Goal: Task Accomplishment & Management: Manage account settings

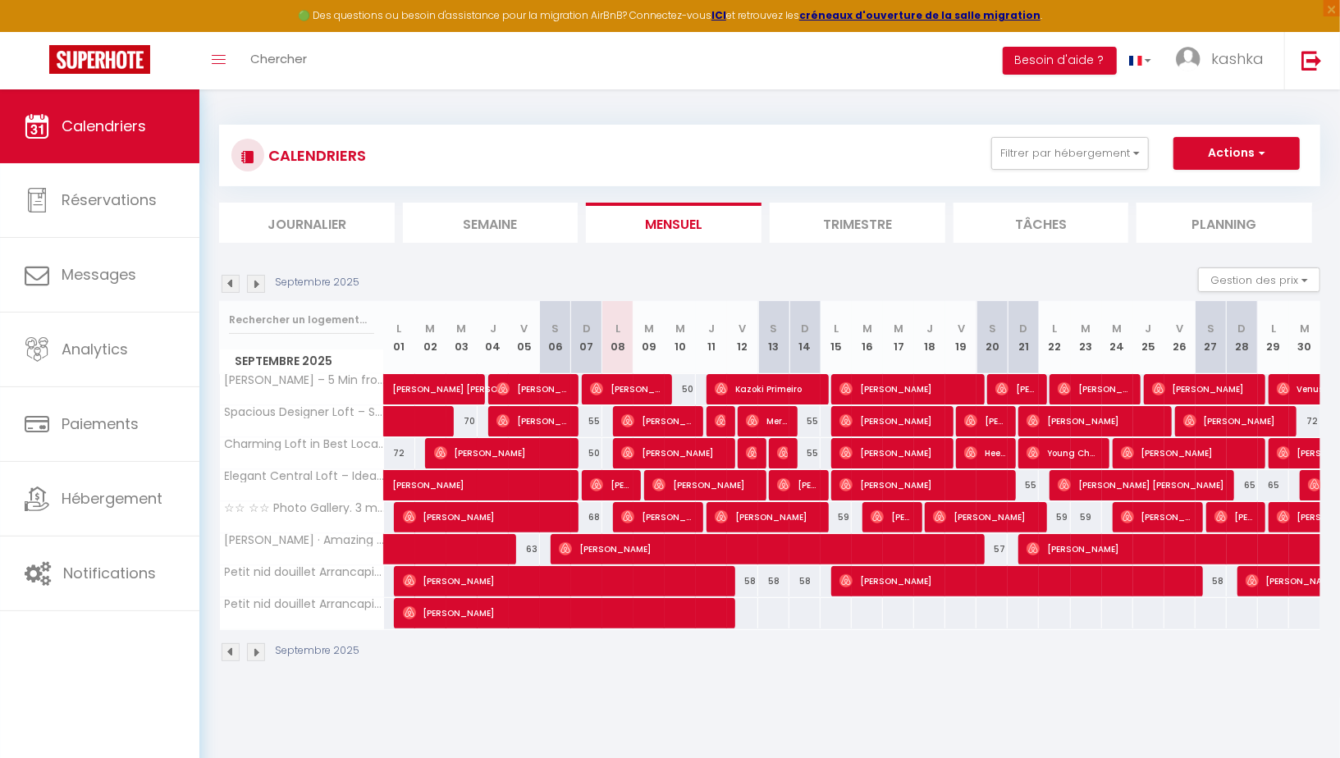
click at [261, 288] on img at bounding box center [256, 284] width 18 height 18
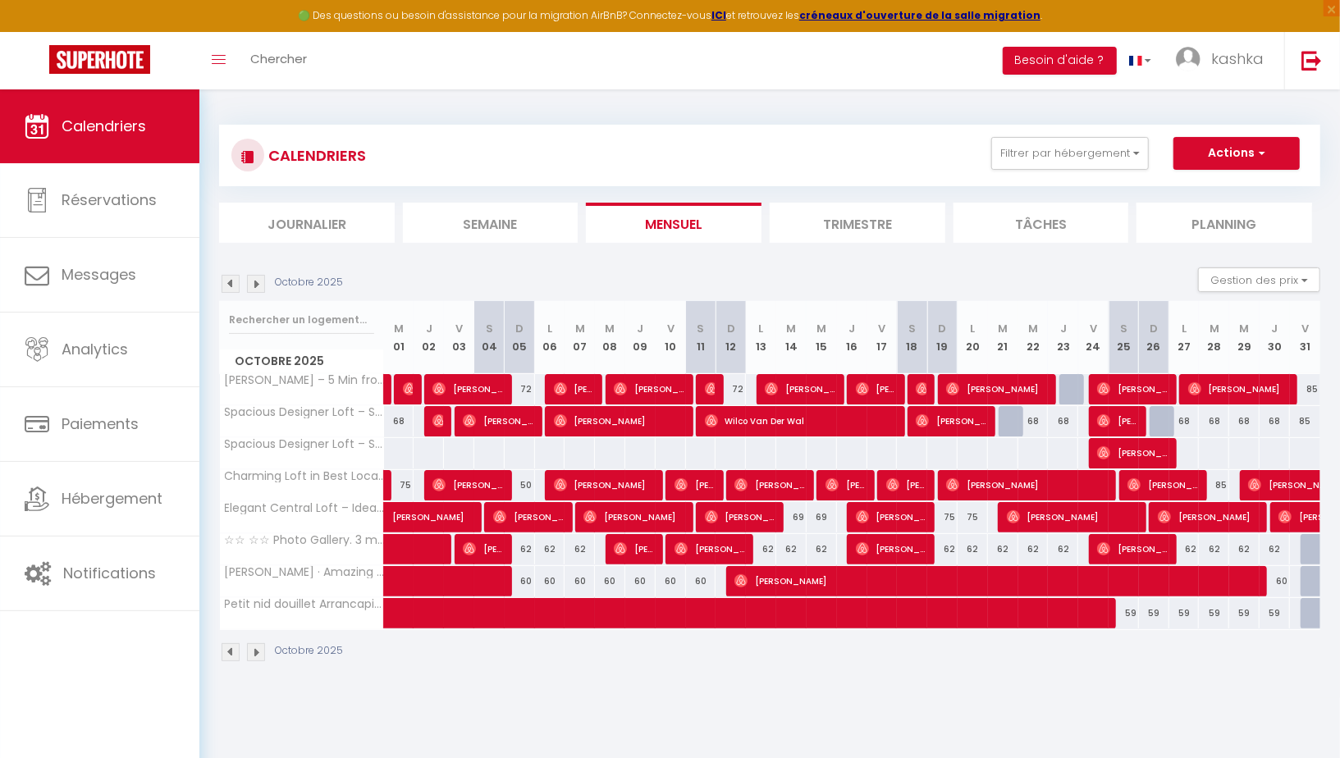
click at [1069, 392] on div at bounding box center [1075, 389] width 30 height 31
type input "72"
type input "Jeu 23 Octobre 2025"
type input "Ven 24 Octobre 2025"
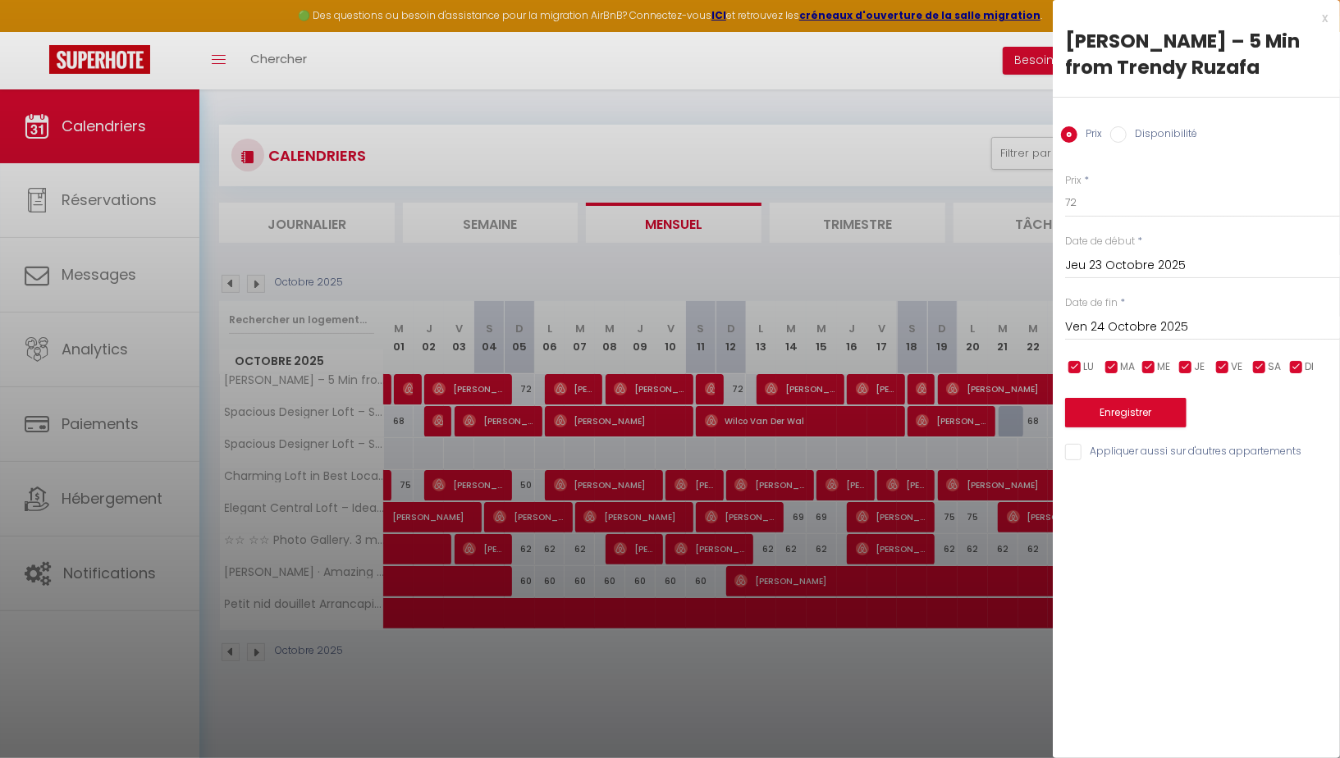
click at [1175, 128] on label "Disponibilité" at bounding box center [1162, 135] width 71 height 18
click at [1127, 128] on input "Disponibilité" at bounding box center [1119, 134] width 16 height 16
radio input "true"
radio input "false"
click at [1098, 204] on select "Disponible Indisponible" at bounding box center [1202, 203] width 275 height 31
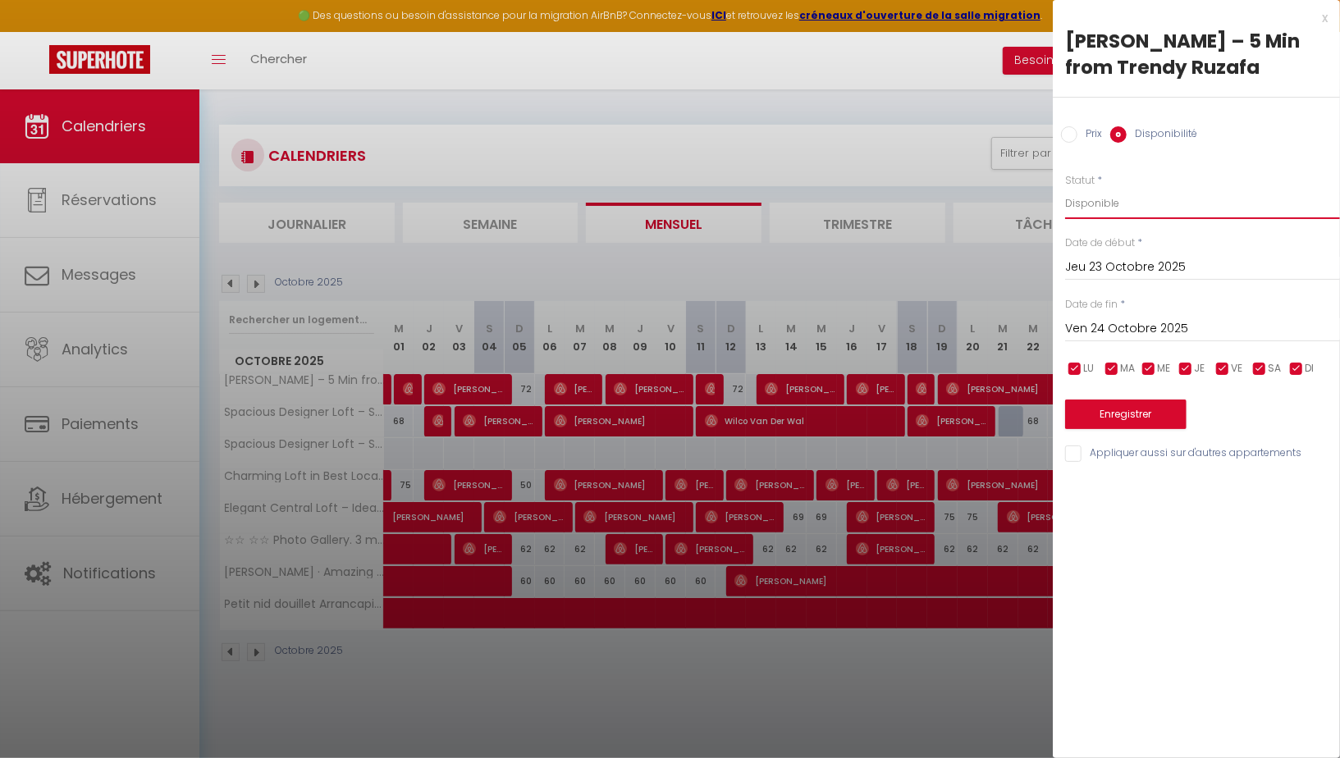
select select "0"
click at [1065, 188] on select "Disponible Indisponible" at bounding box center [1202, 203] width 275 height 31
click at [1137, 412] on button "Enregistrer" at bounding box center [1125, 415] width 121 height 30
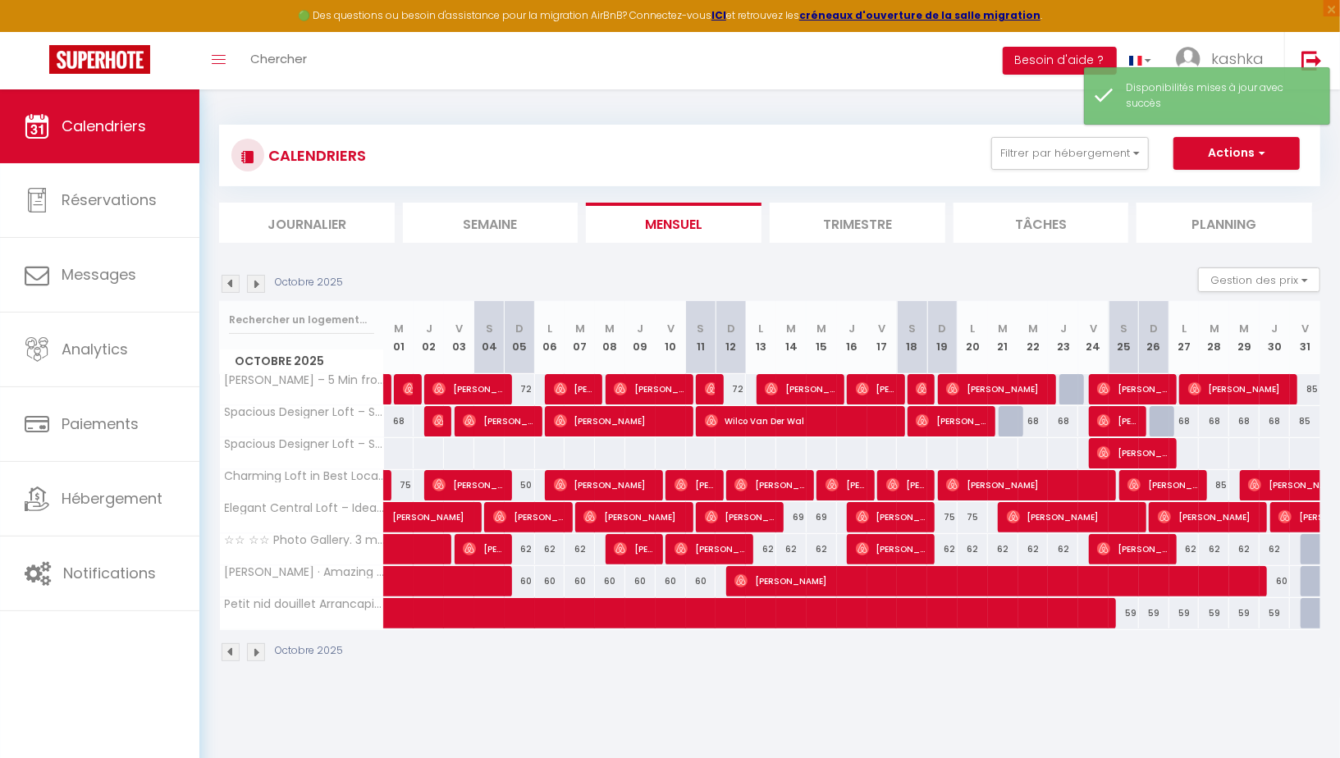
click at [1070, 391] on div at bounding box center [1075, 389] width 30 height 31
select select "1"
type input "Jeu 23 Octobre 2025"
type input "Ven 24 Octobre 2025"
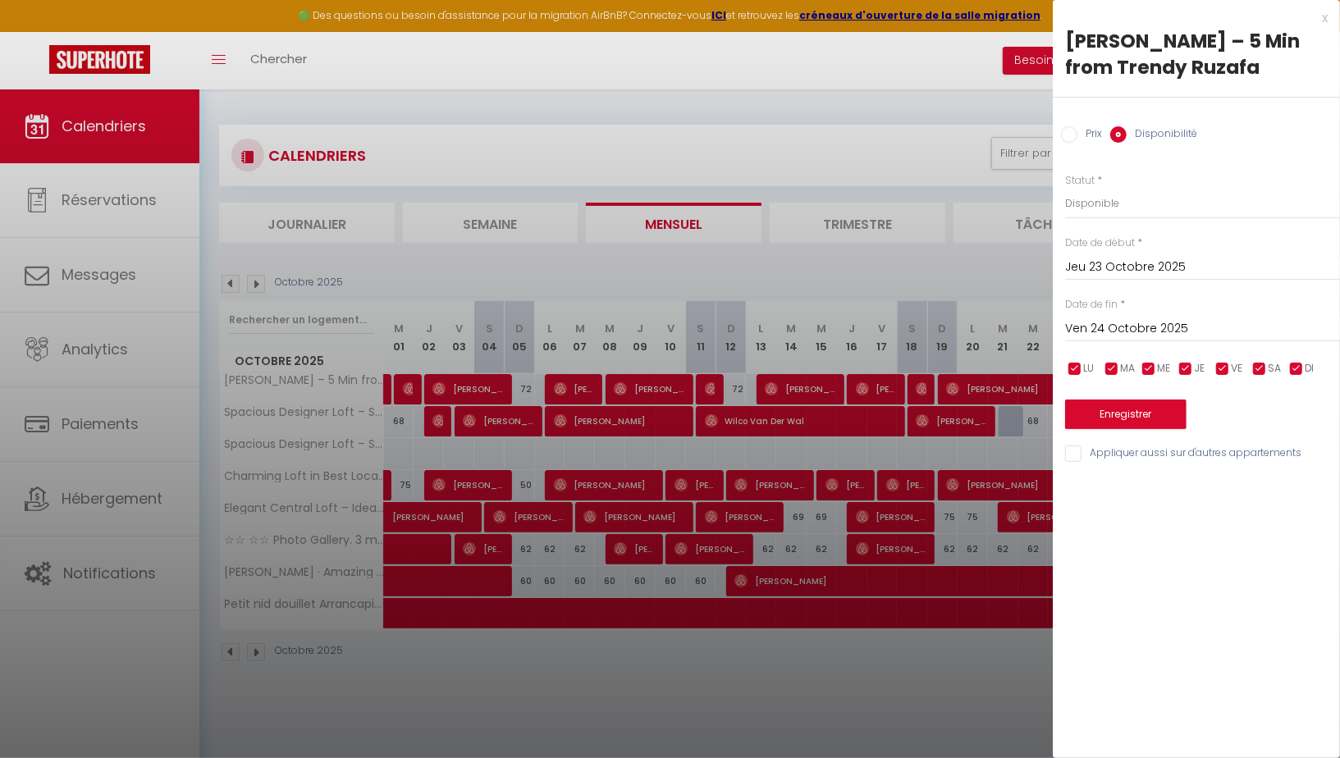
click at [1326, 17] on div "x" at bounding box center [1190, 18] width 275 height 20
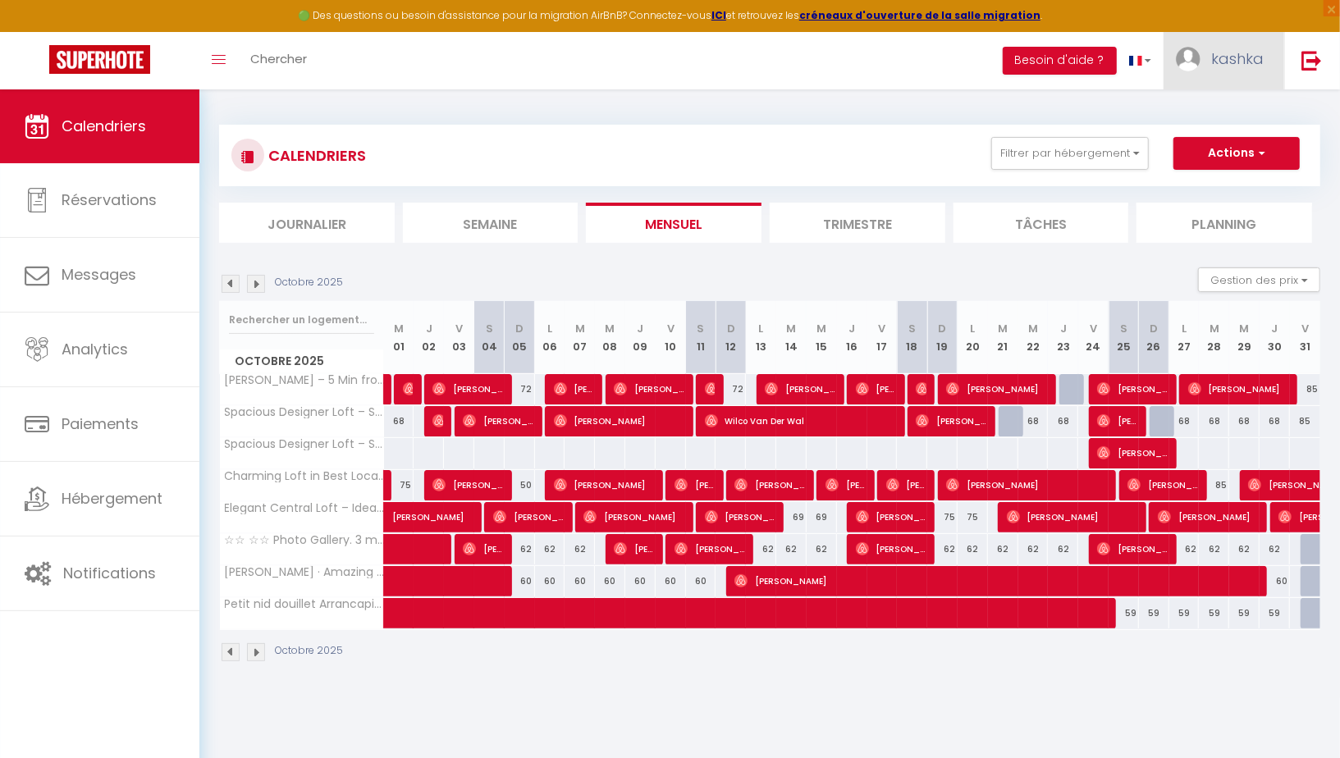
click at [1242, 52] on span "kashka" at bounding box center [1238, 58] width 53 height 21
click at [1217, 117] on link "Paramètres" at bounding box center [1218, 114] width 121 height 28
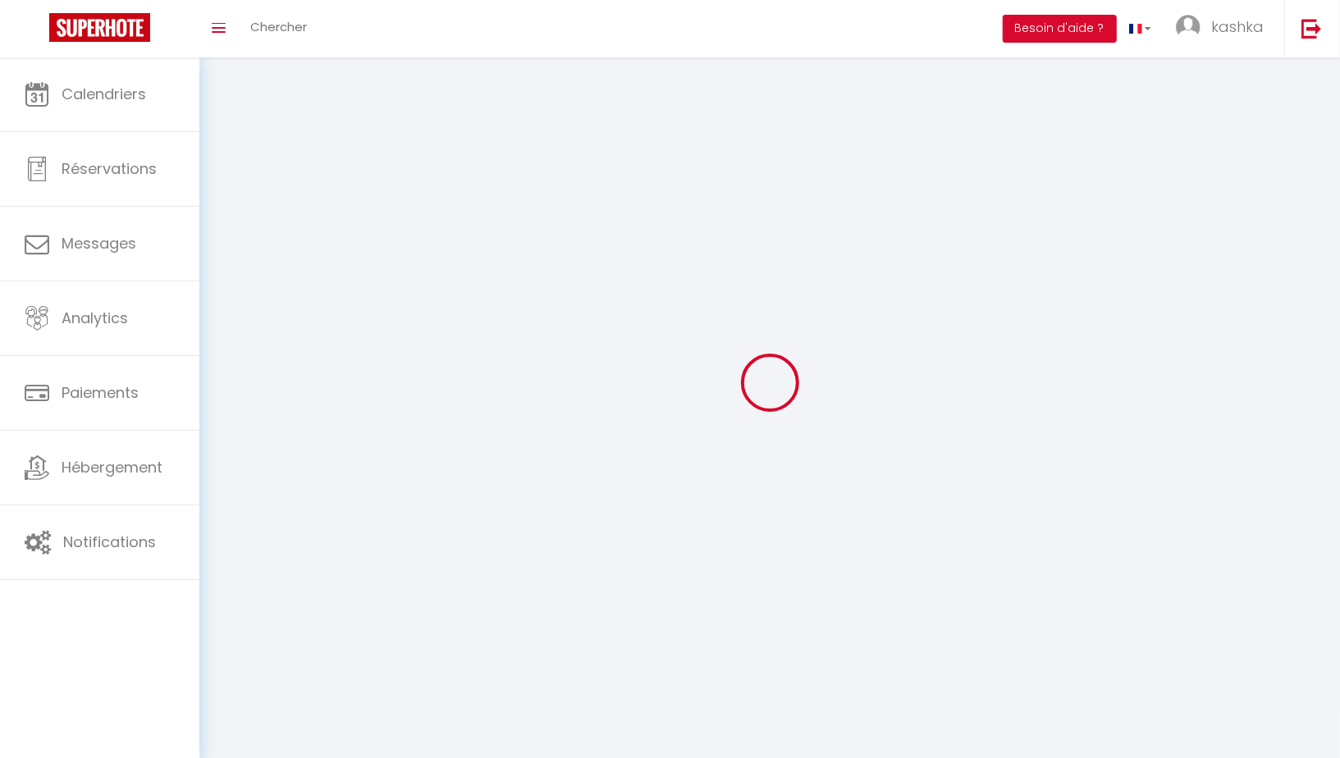
select select
type input "kashka"
type input "[PERSON_NAME]"
type input "0034674147302"
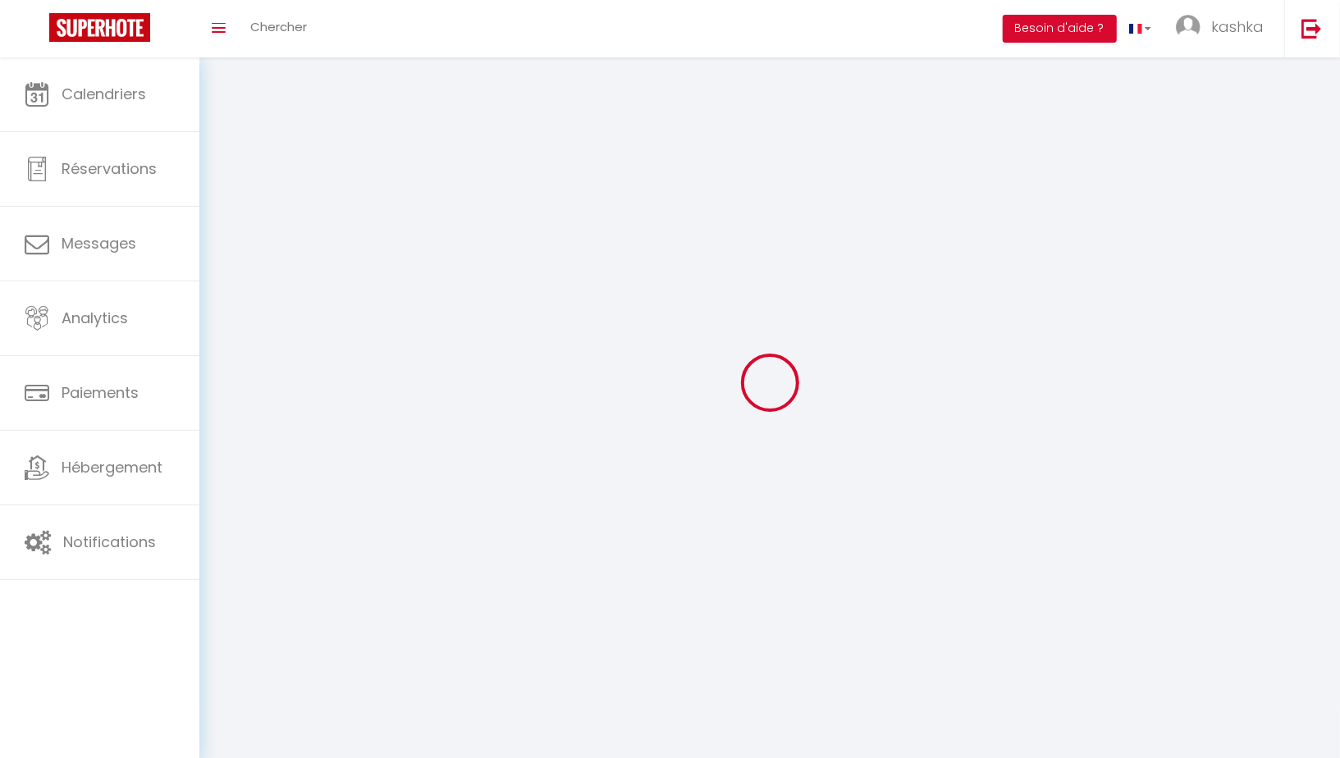
type input "[STREET_ADDRESS]"
type input "46011"
type input "[GEOGRAPHIC_DATA]"
type input "QyyE8DfWrTyVNx2ClmfBSrkH8"
type input "ApQRWIuPFYxXYlAP59XlC1XkT"
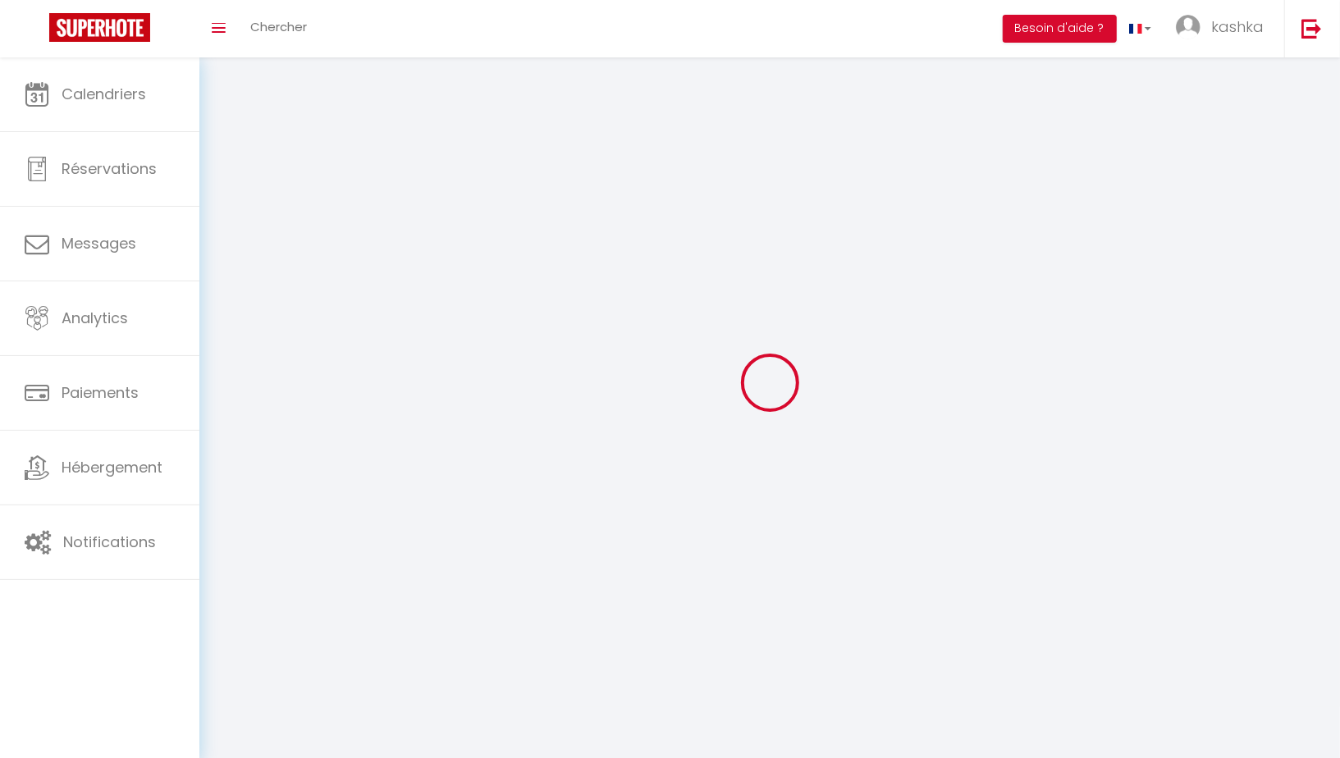
type input "[URL][DOMAIN_NAME]"
type input "QyyE8DfWrTyVNx2ClmfBSrkH8"
type input "ApQRWIuPFYxXYlAP59XlC1XkT"
type input "[URL][DOMAIN_NAME]"
select select "201"
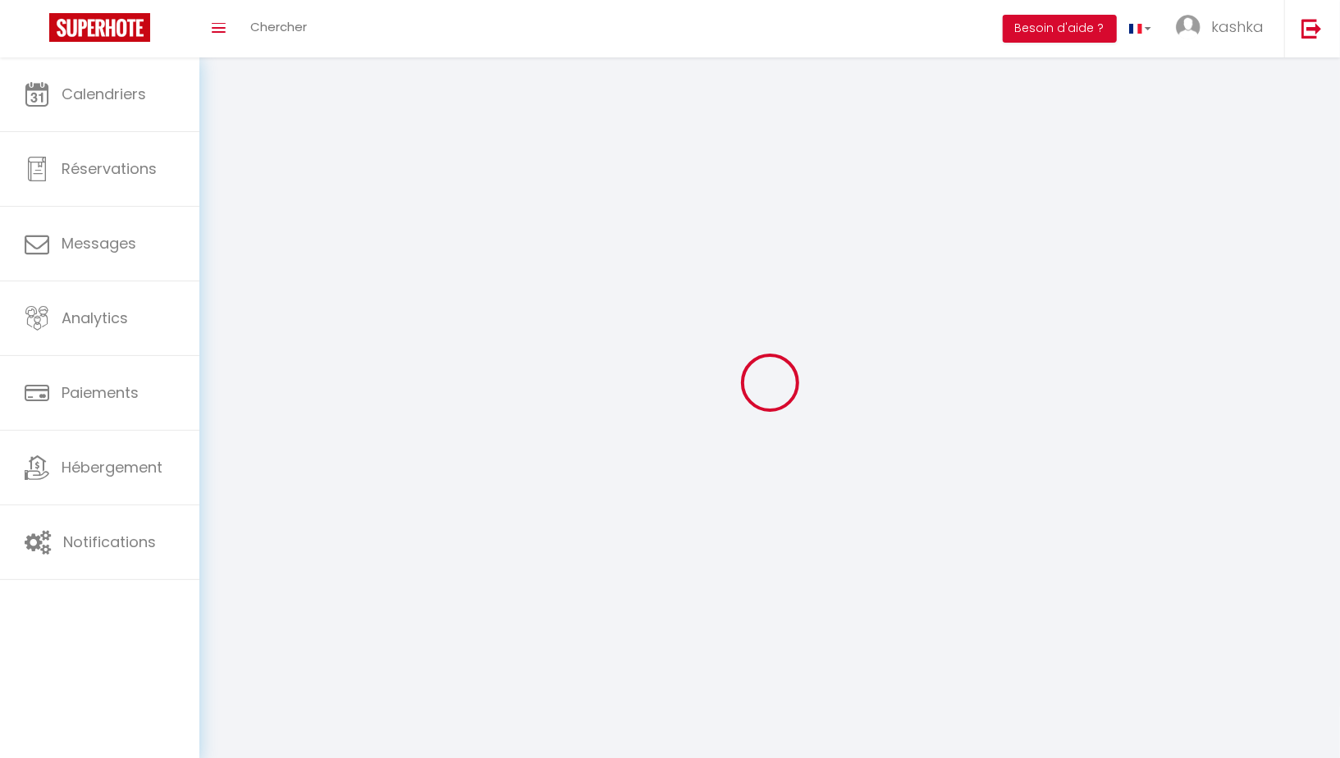
select select "28"
select select "fr"
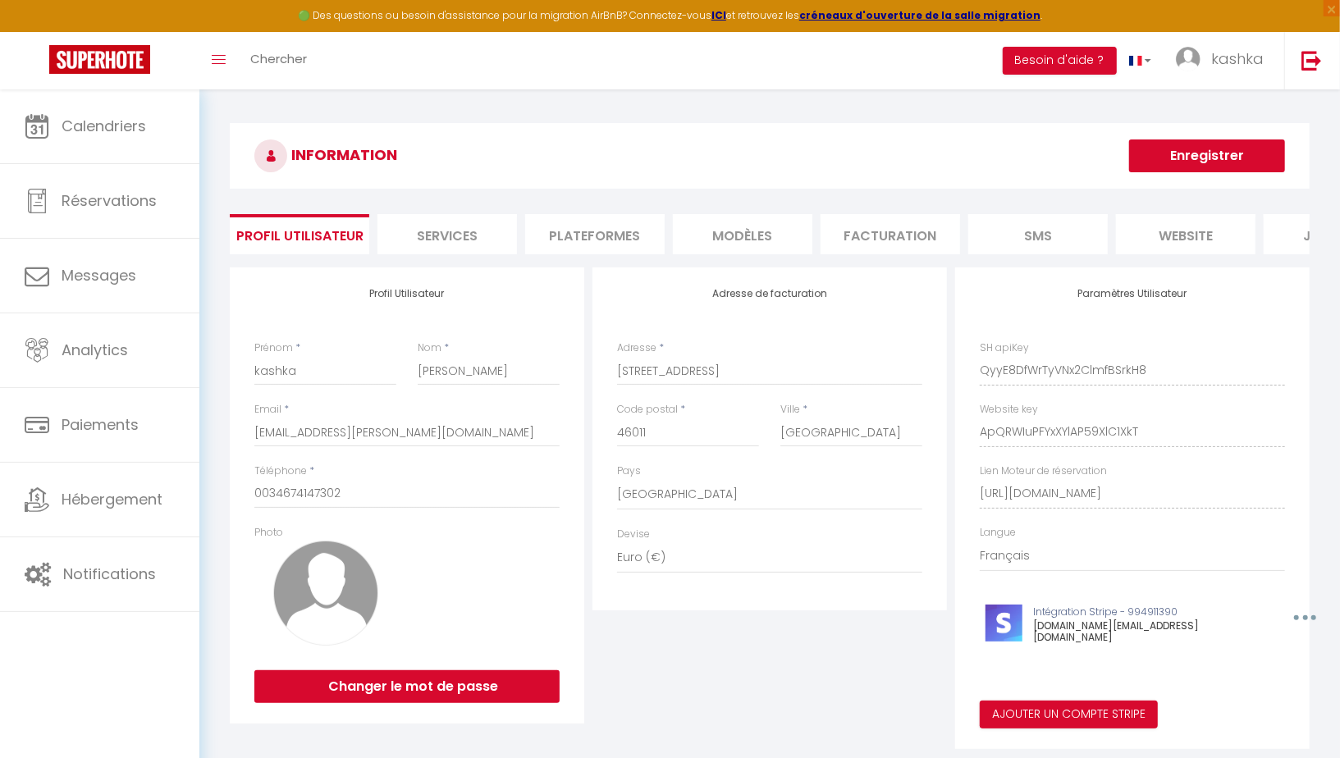
click at [444, 240] on li "Services" at bounding box center [448, 234] width 140 height 40
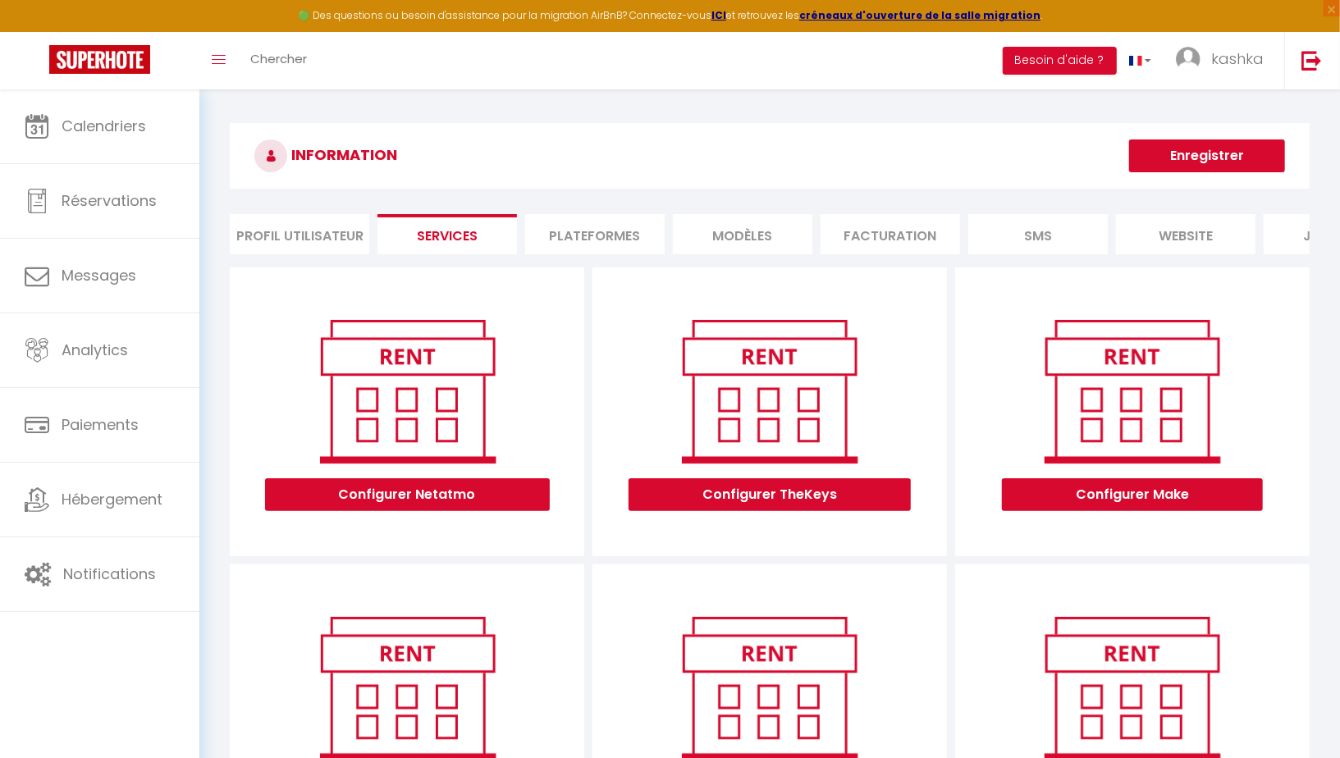
click at [587, 226] on li "Plateformes" at bounding box center [595, 234] width 140 height 40
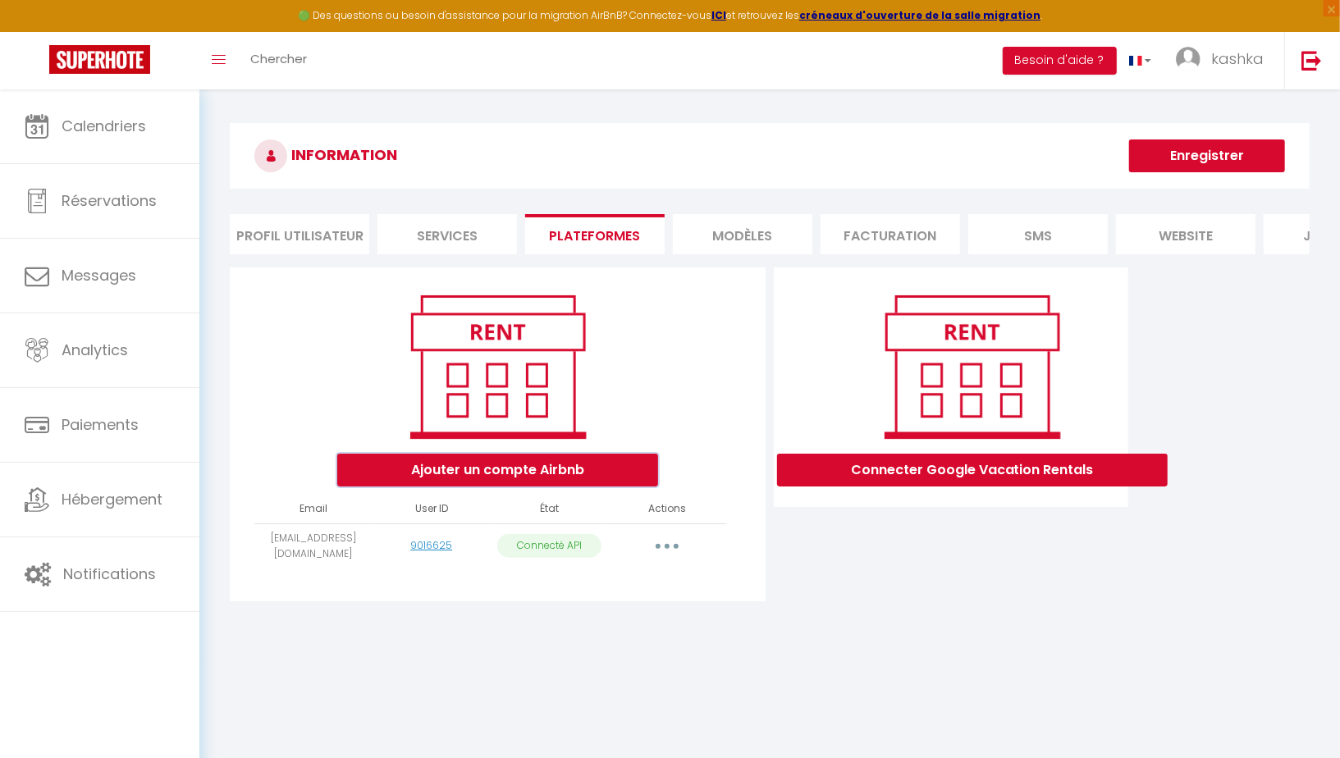
click at [497, 474] on button "Ajouter un compte Airbnb" at bounding box center [497, 470] width 321 height 33
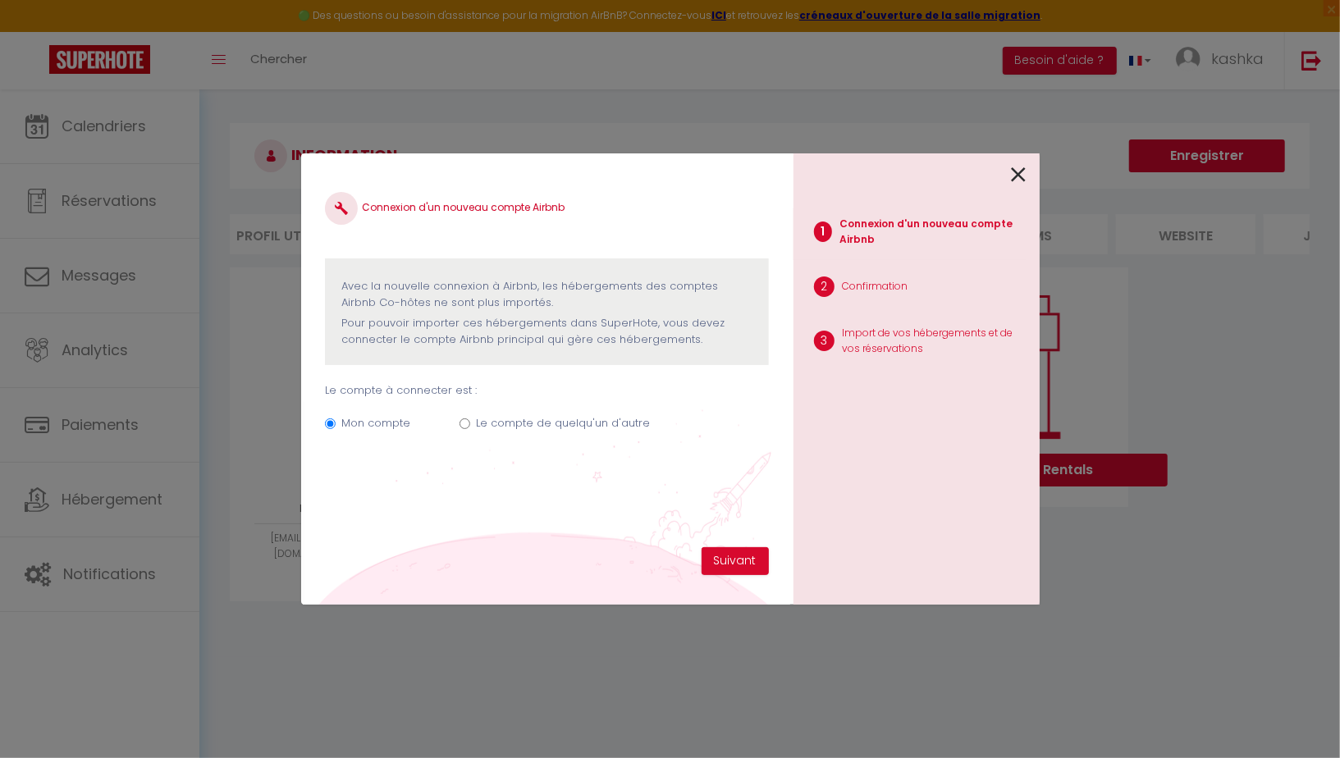
click at [1022, 184] on icon at bounding box center [1019, 175] width 15 height 25
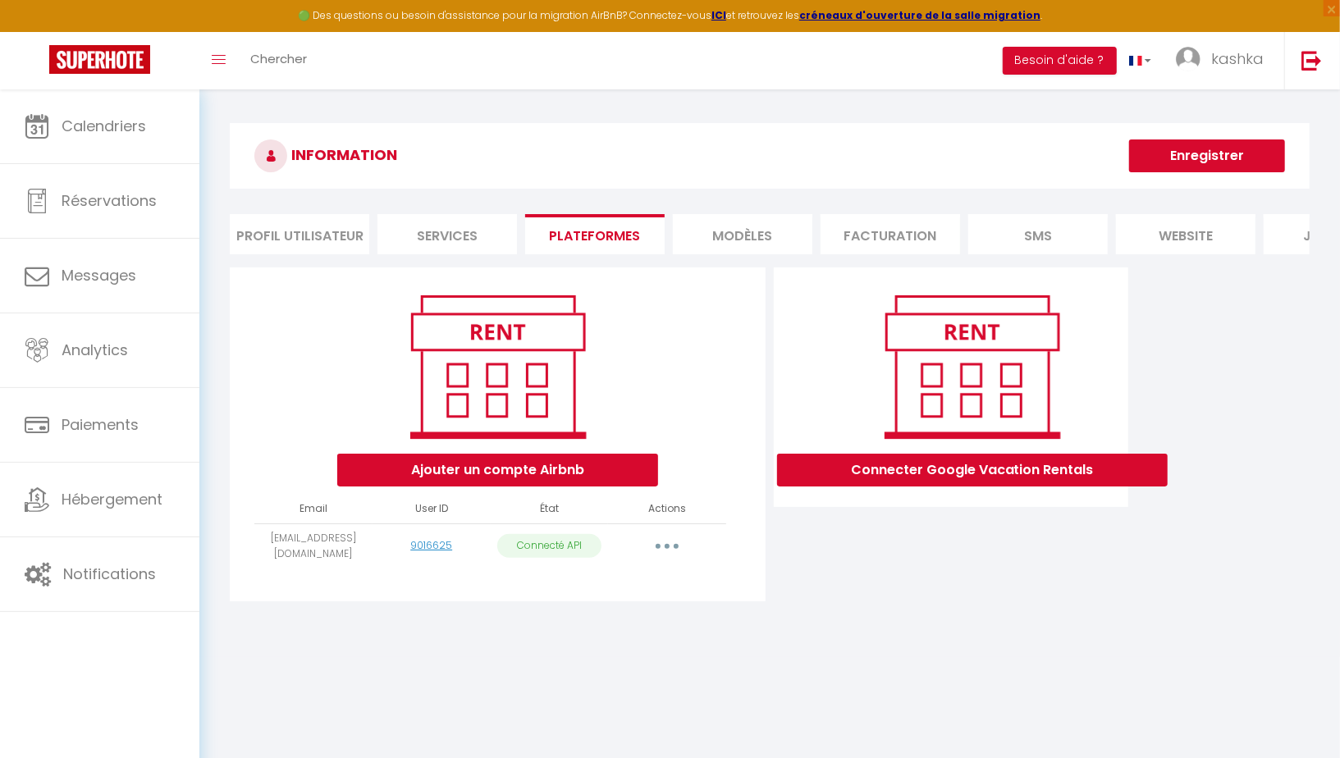
click at [676, 543] on button "button" at bounding box center [667, 547] width 46 height 26
click at [755, 241] on li "MODÈLES" at bounding box center [743, 234] width 140 height 40
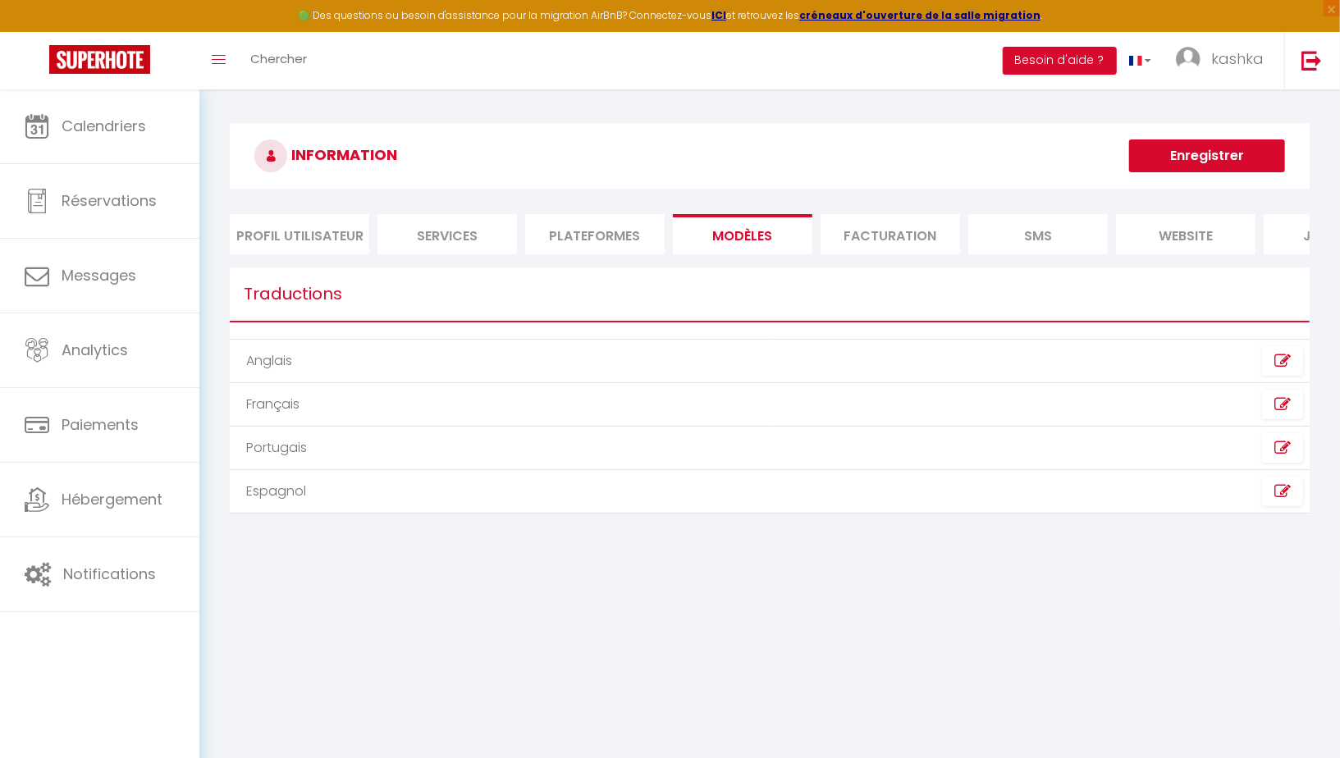
click at [603, 243] on li "Plateformes" at bounding box center [595, 234] width 140 height 40
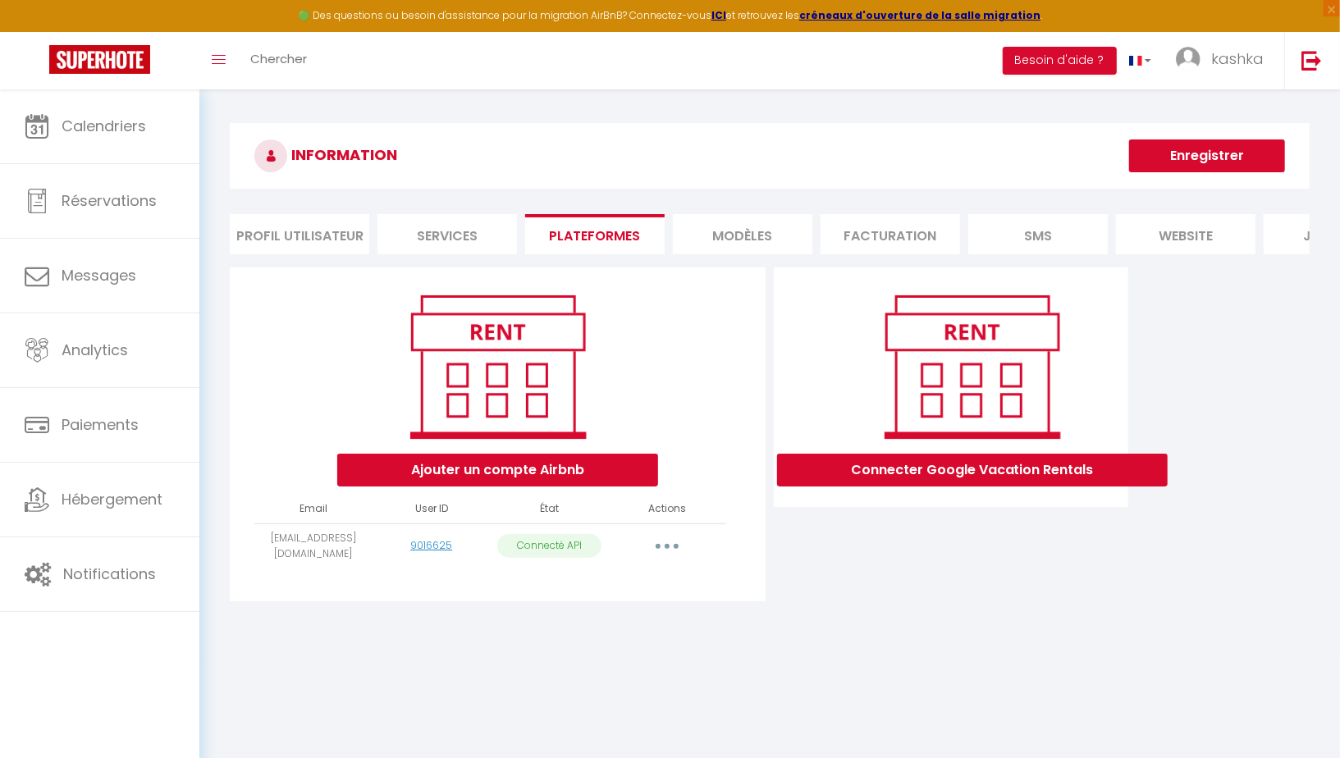
click at [667, 556] on button "button" at bounding box center [667, 547] width 46 height 26
click at [566, 616] on link "Supprimer" at bounding box center [594, 613] width 181 height 28
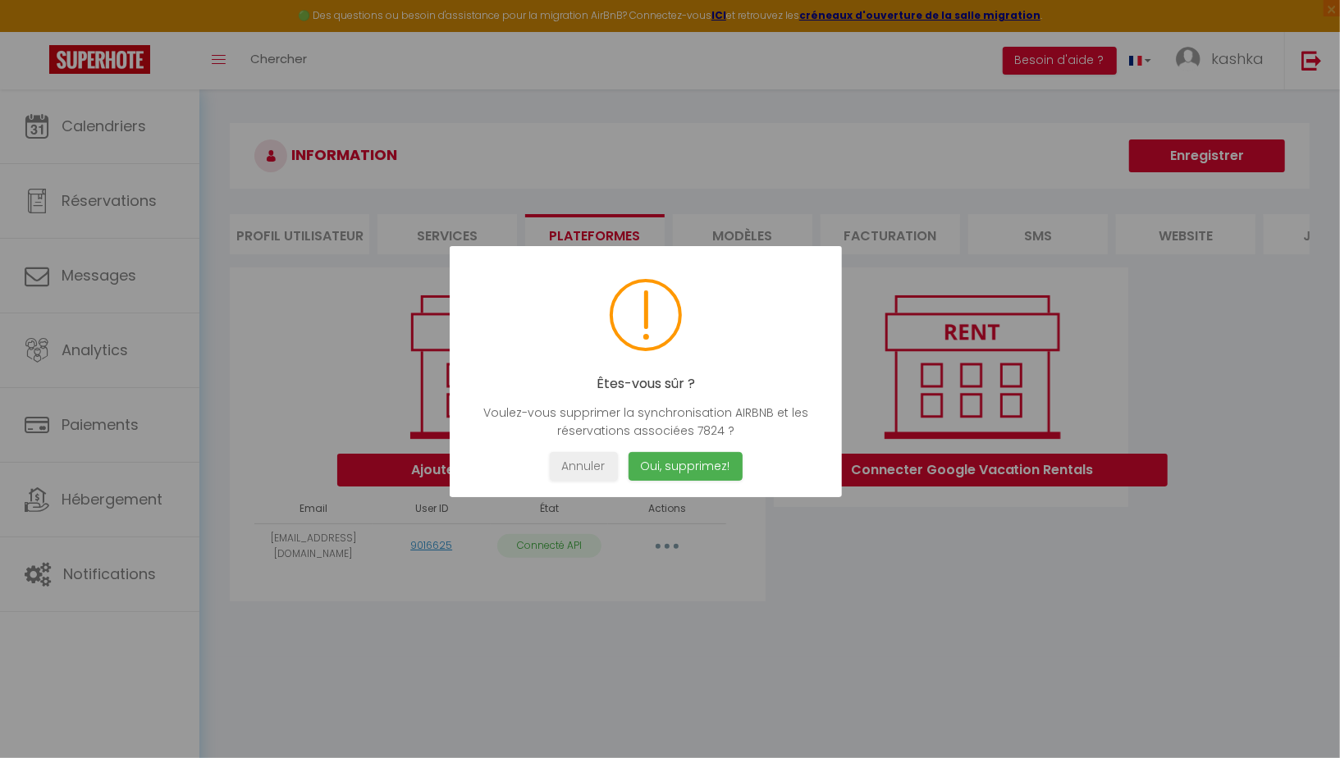
click at [773, 149] on div at bounding box center [670, 379] width 1340 height 758
click at [576, 468] on button "Annuler" at bounding box center [583, 466] width 68 height 29
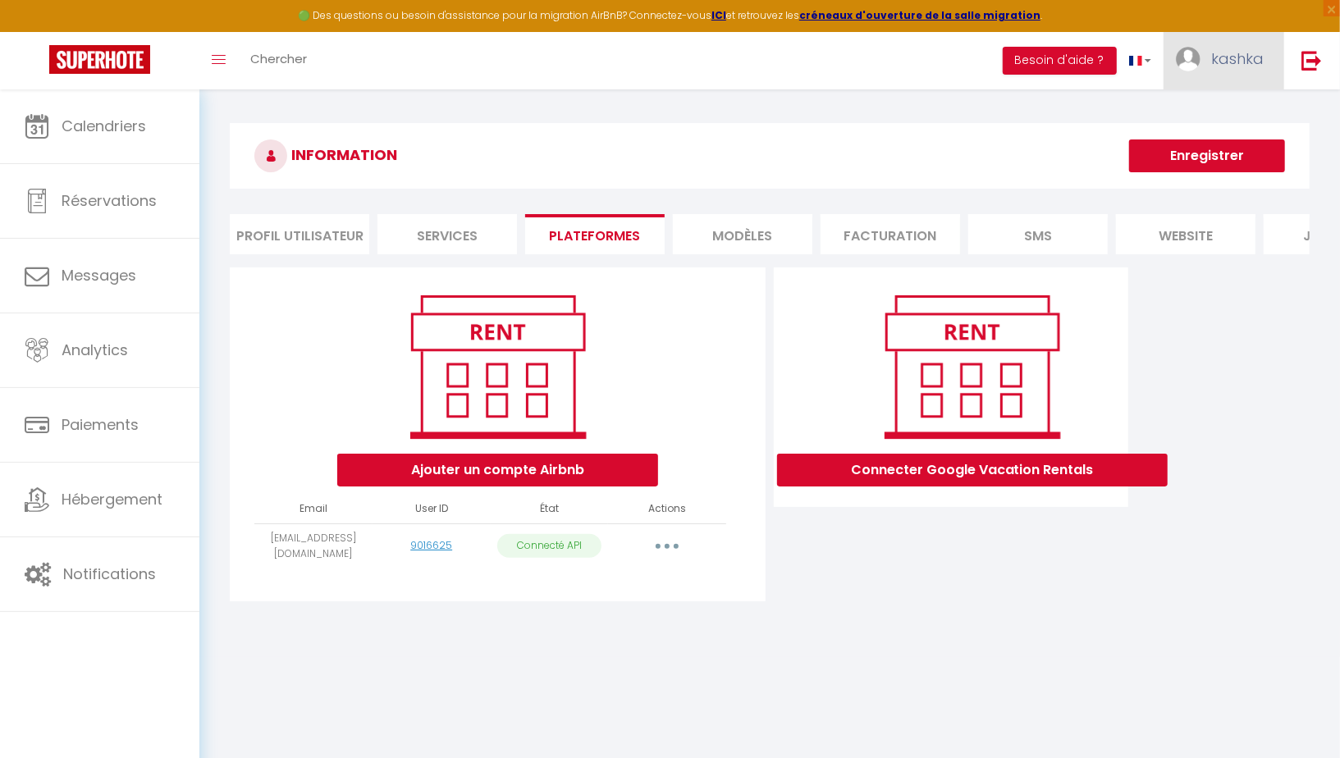
click at [1220, 55] on span "kashka" at bounding box center [1238, 58] width 53 height 21
click at [1204, 116] on link "Paramètres" at bounding box center [1218, 114] width 121 height 28
click at [595, 235] on li "Plateformes" at bounding box center [595, 234] width 140 height 40
click at [673, 545] on button "button" at bounding box center [667, 547] width 46 height 26
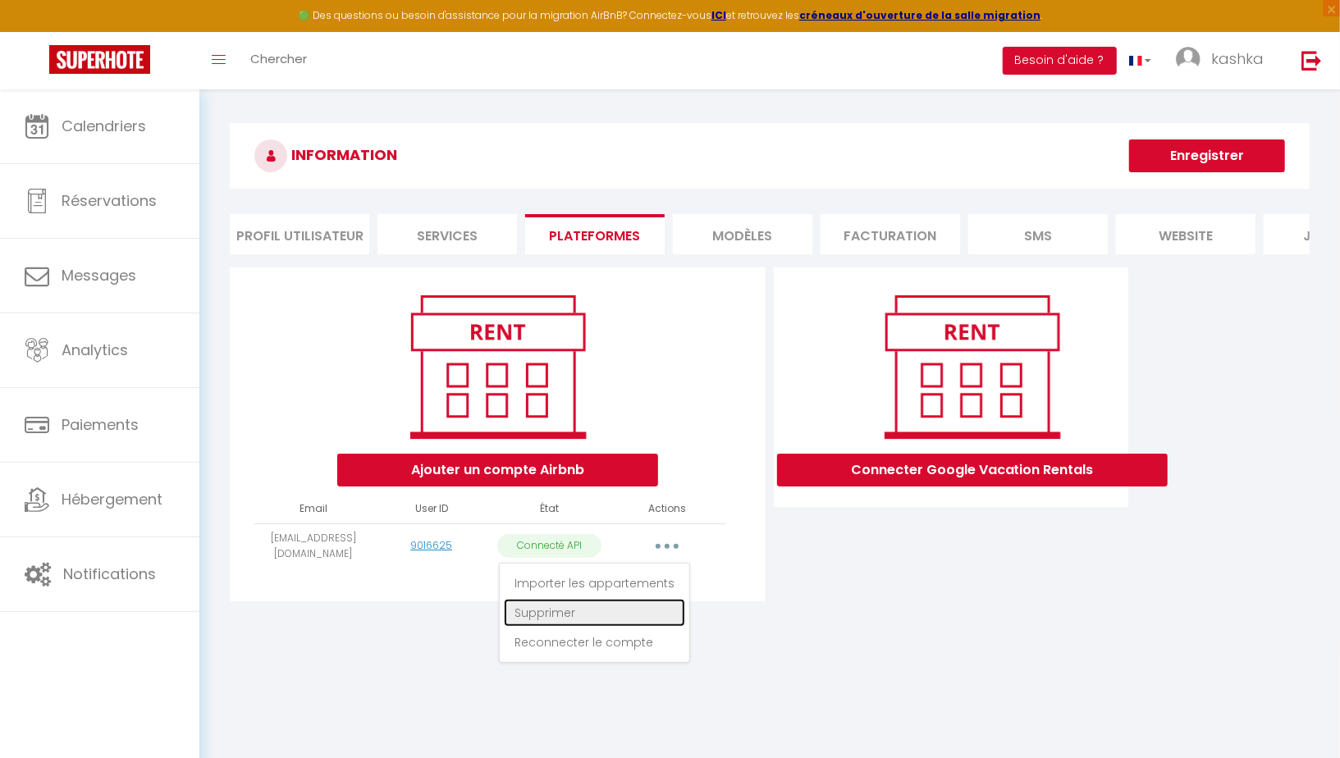
click at [555, 613] on link "Supprimer" at bounding box center [594, 613] width 181 height 28
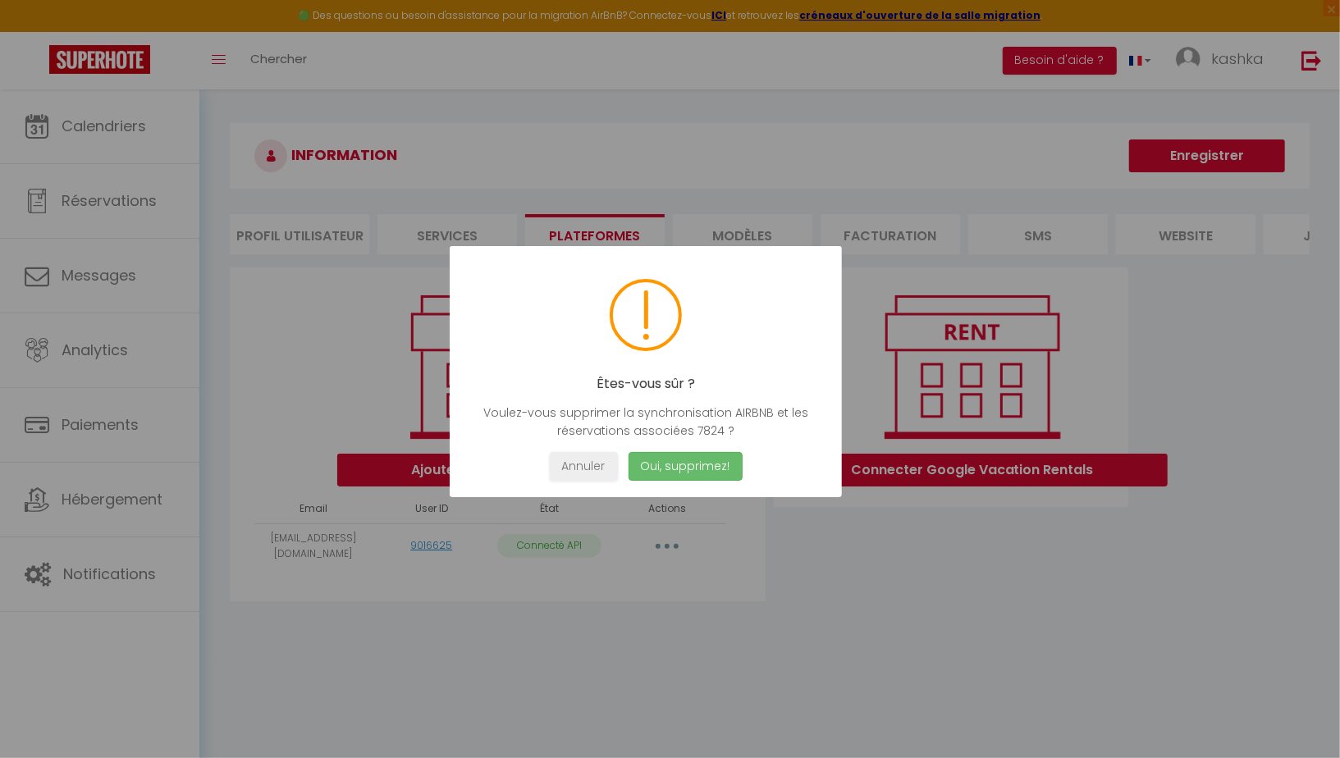
click at [715, 462] on button "Oui, supprimez!" at bounding box center [685, 466] width 114 height 29
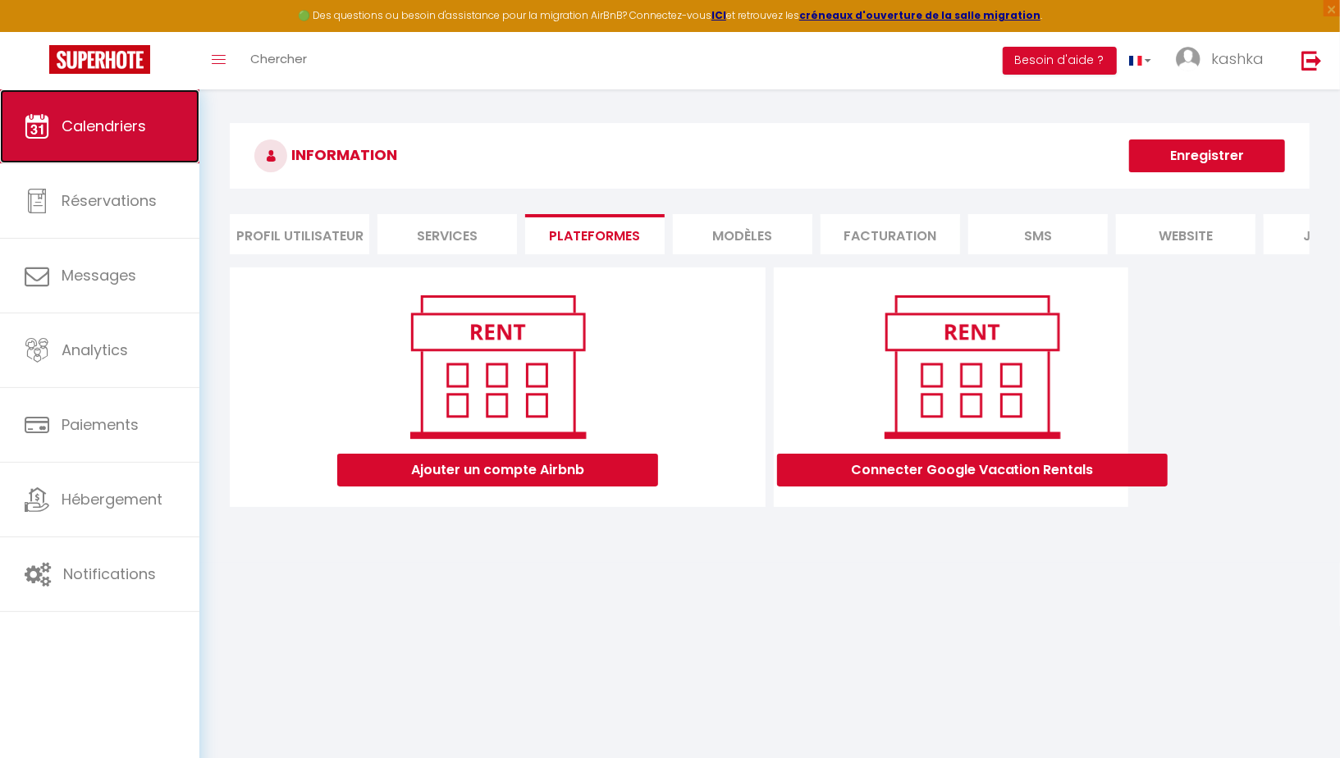
click at [114, 137] on link "Calendriers" at bounding box center [99, 126] width 199 height 74
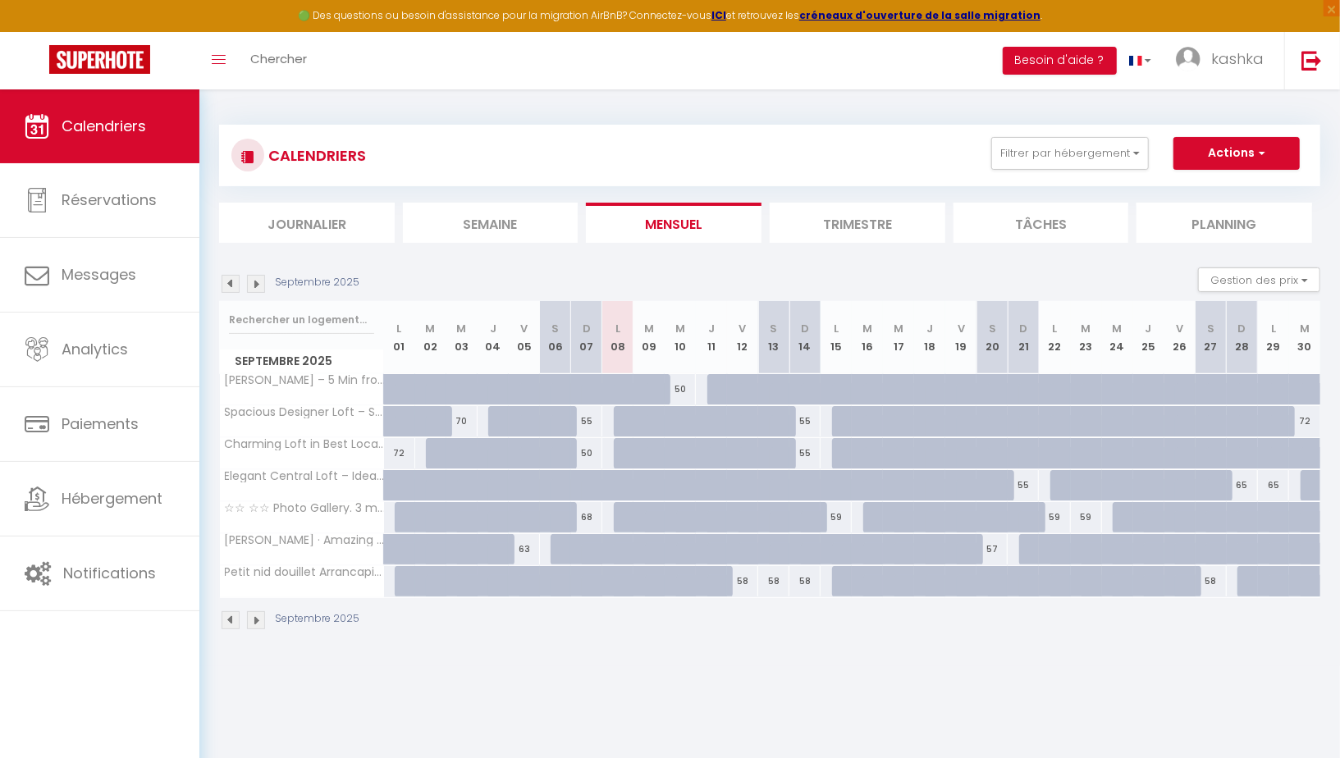
click at [806, 422] on div "55" at bounding box center [805, 421] width 31 height 30
type input "55"
type input "Dim 14 Septembre 2025"
type input "Lun 15 Septembre 2025"
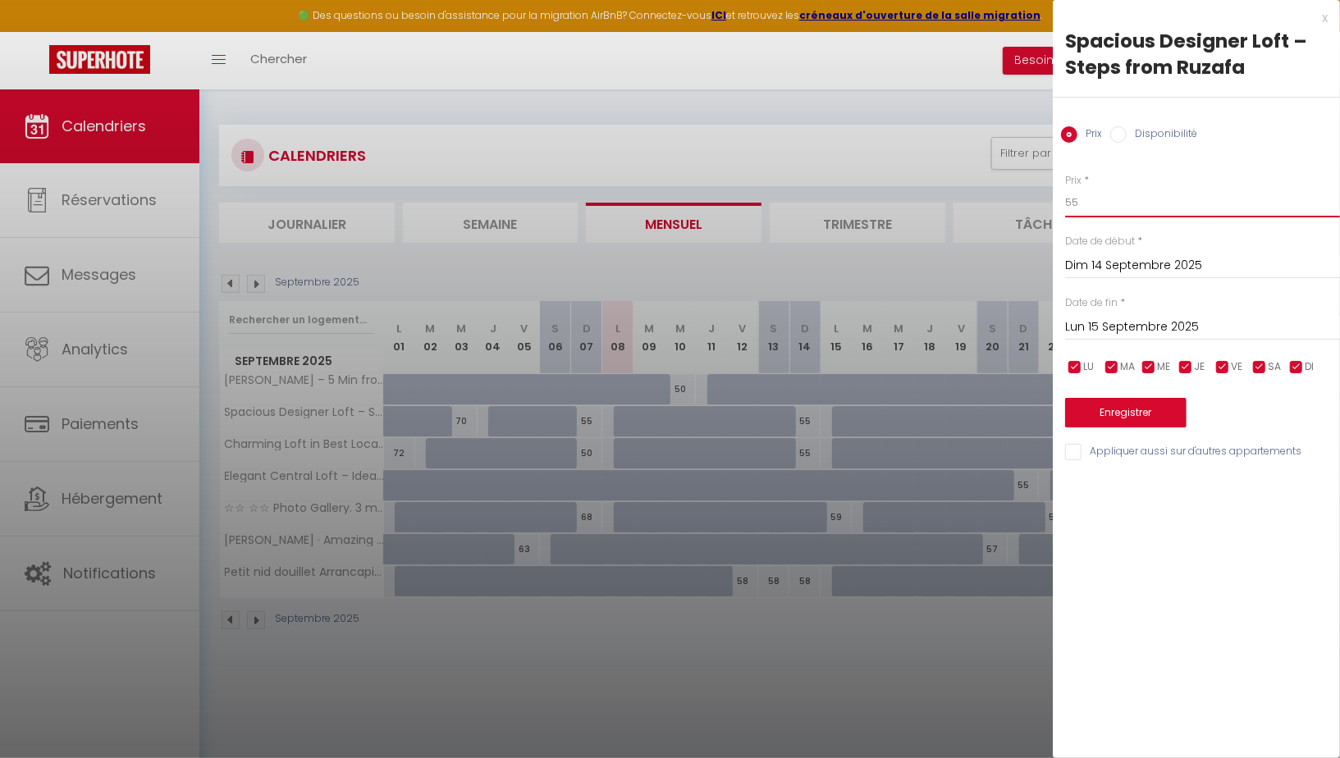
click at [1080, 204] on input "55" at bounding box center [1202, 203] width 275 height 30
click at [843, 139] on div at bounding box center [670, 379] width 1340 height 758
